Goal: Navigation & Orientation: Find specific page/section

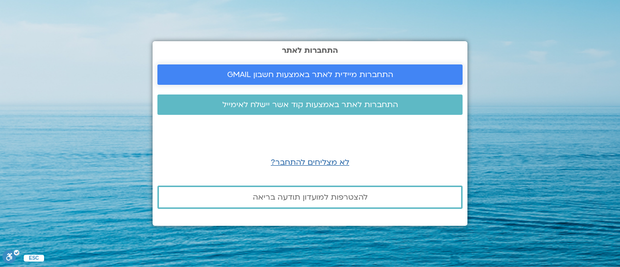
click at [343, 79] on span "התחברות מיידית לאתר באמצעות חשבון GMAIL" at bounding box center [310, 74] width 166 height 9
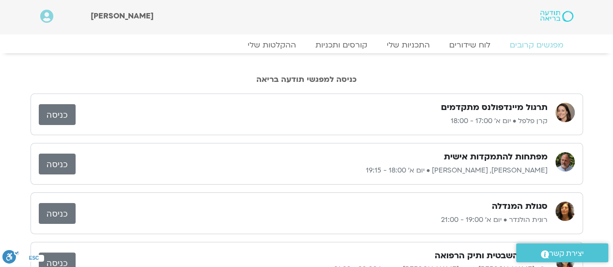
click at [65, 115] on link "כניסה" at bounding box center [57, 114] width 37 height 21
click at [47, 19] on icon at bounding box center [46, 17] width 13 height 14
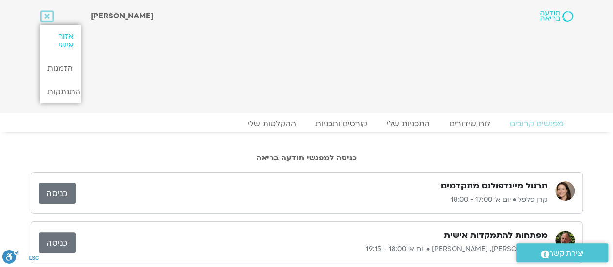
click at [67, 39] on link "אזור אישי" at bounding box center [60, 41] width 41 height 32
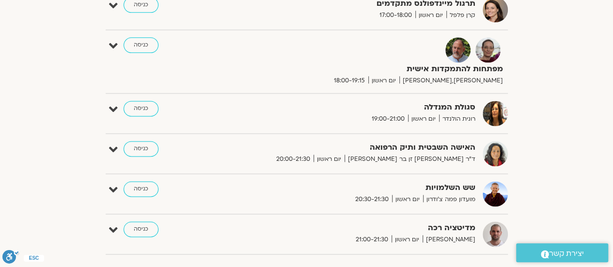
scroll to position [678, 0]
